Goal: Obtain resource: Download file/media

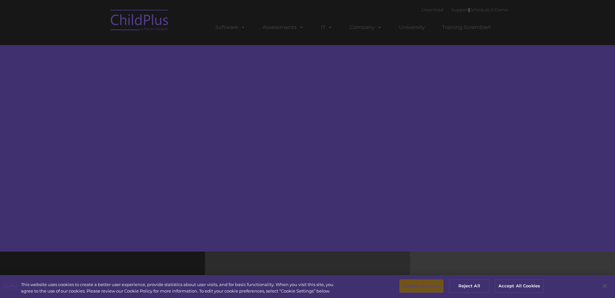
select select "MEDIUM"
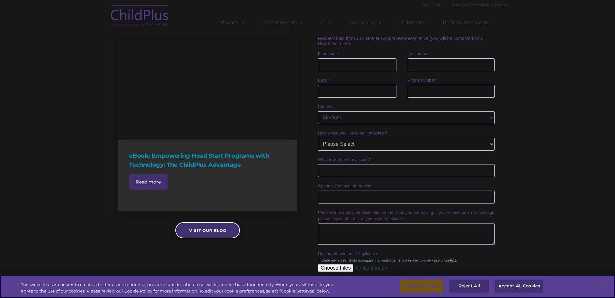
scroll to position [629, 0]
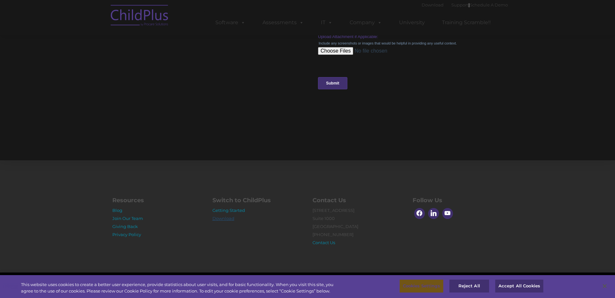
click at [229, 220] on link "Download" at bounding box center [223, 218] width 22 height 5
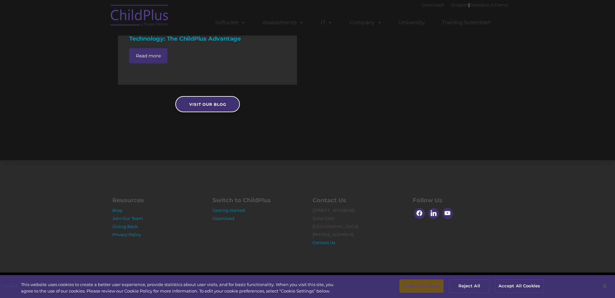
select select "MEDIUM"
